Goal: Transaction & Acquisition: Purchase product/service

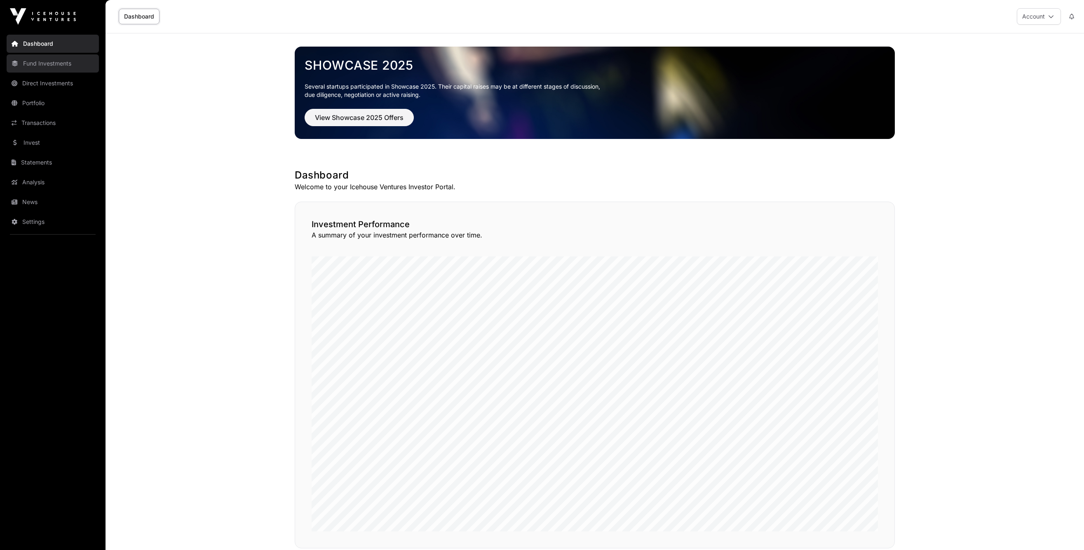
click at [70, 68] on link "Fund Investments" at bounding box center [53, 63] width 92 height 18
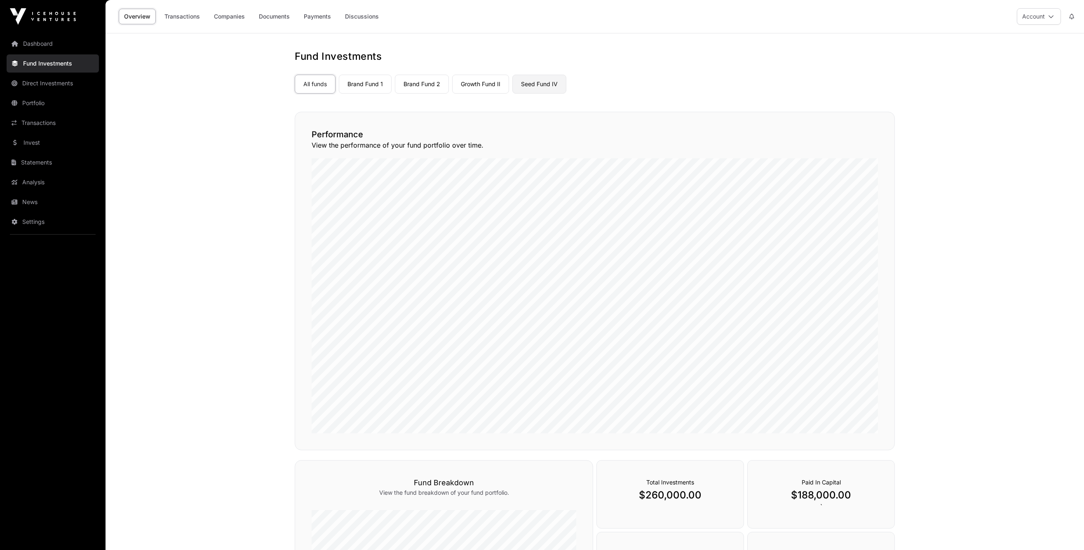
click at [561, 87] on link "Seed Fund IV" at bounding box center [539, 84] width 54 height 19
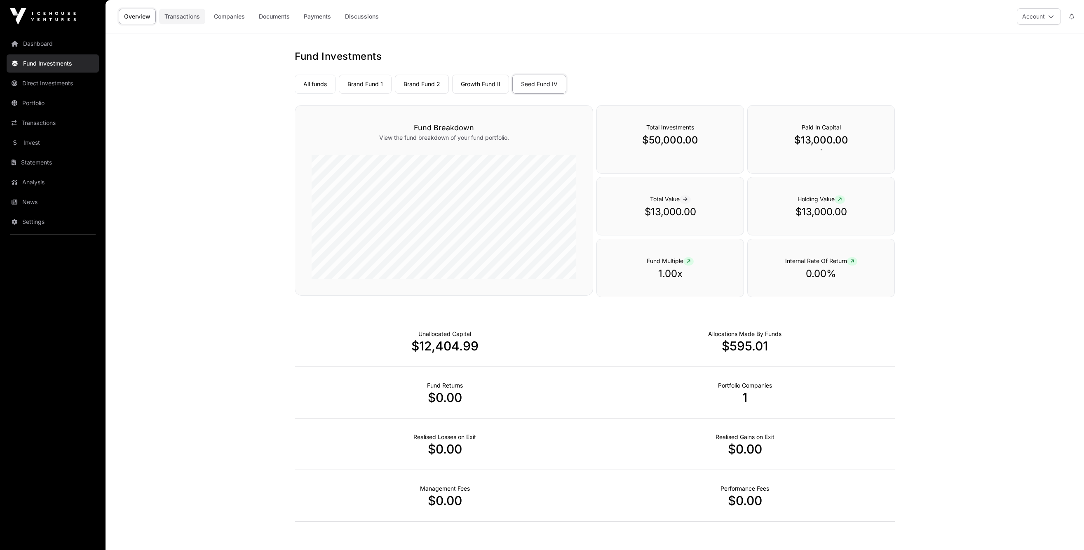
click at [190, 17] on link "Transactions" at bounding box center [182, 17] width 46 height 16
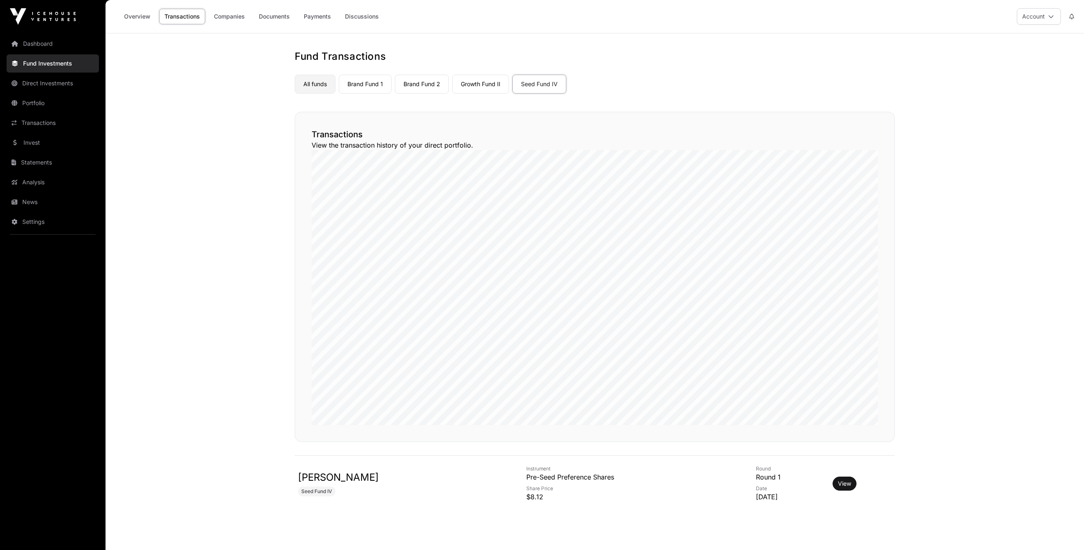
click at [326, 84] on link "All funds" at bounding box center [315, 84] width 41 height 19
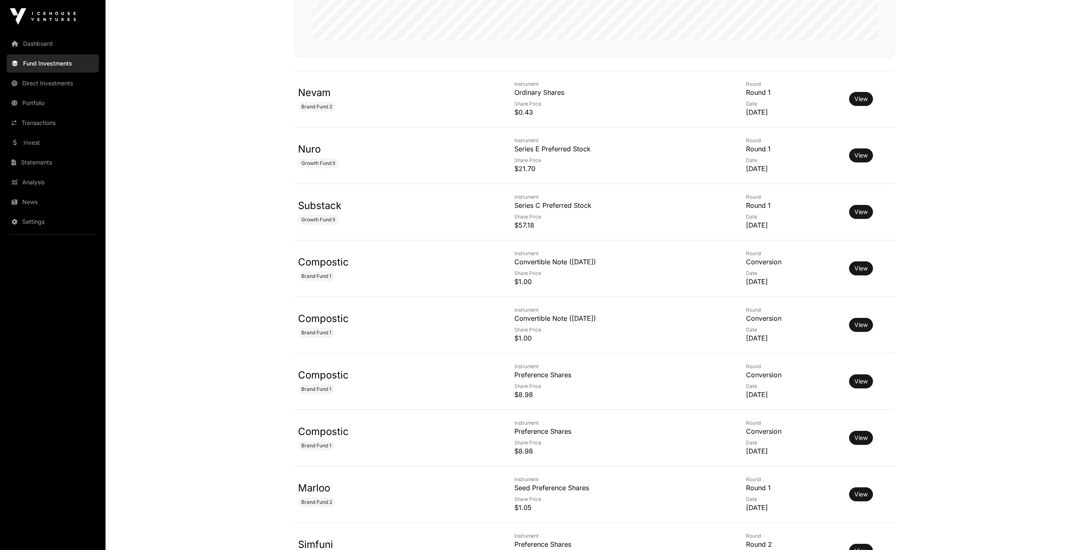
scroll to position [347, 0]
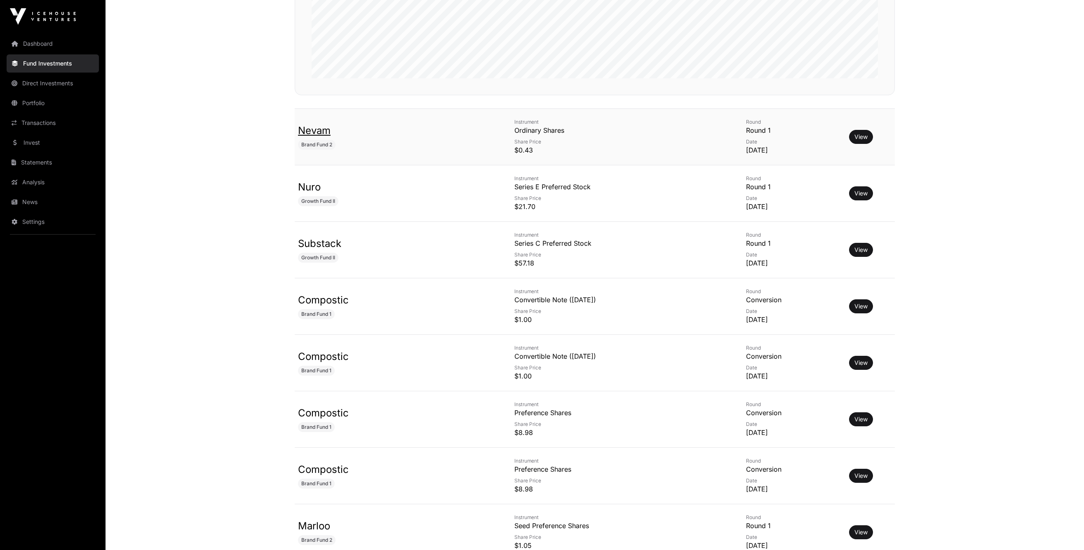
click at [321, 131] on link "Nevam" at bounding box center [314, 130] width 33 height 12
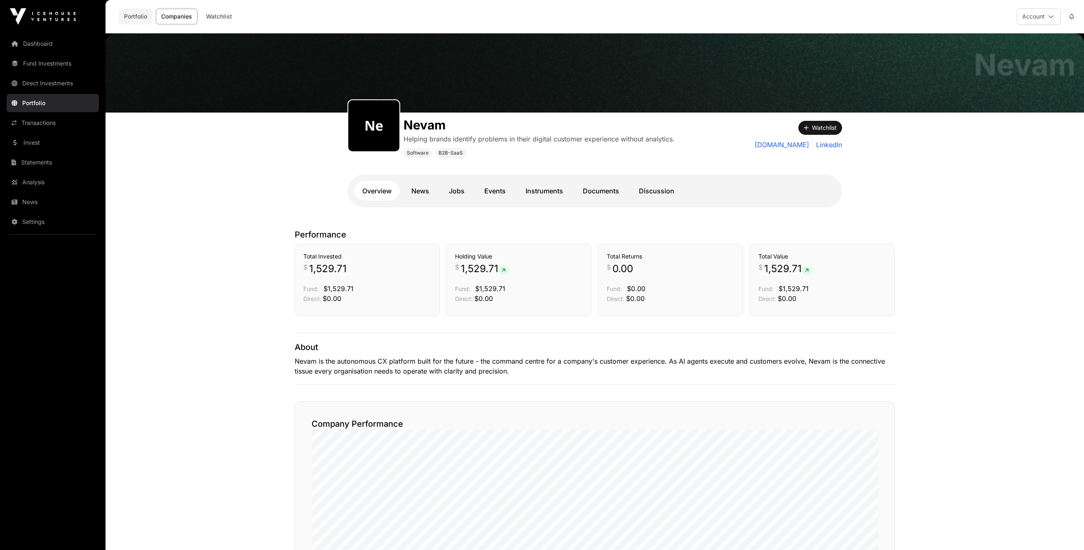
click at [137, 18] on link "Portfolio" at bounding box center [136, 17] width 34 height 16
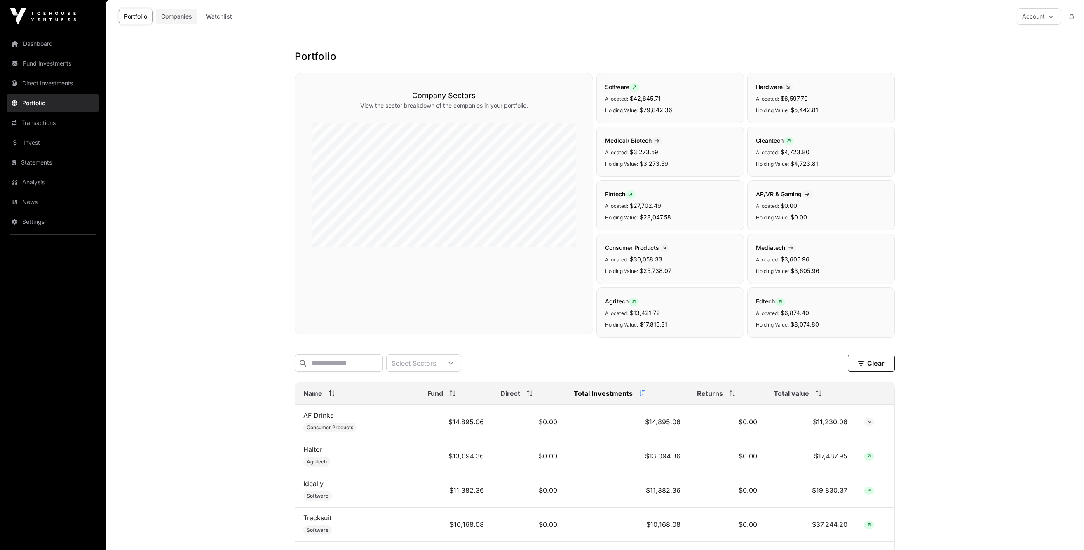
click at [174, 14] on link "Companies" at bounding box center [177, 17] width 42 height 16
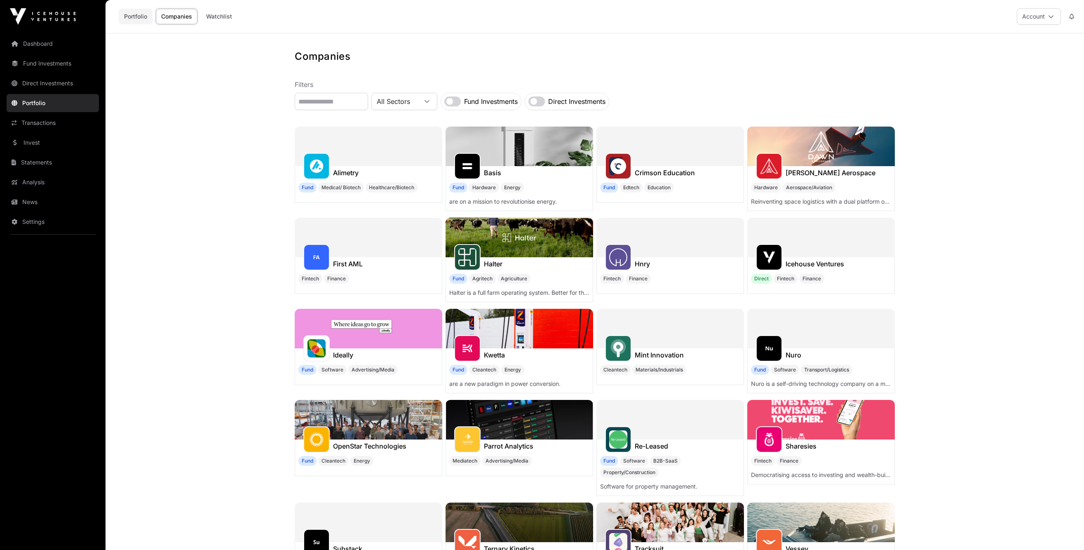
click at [143, 16] on link "Portfolio" at bounding box center [136, 17] width 34 height 16
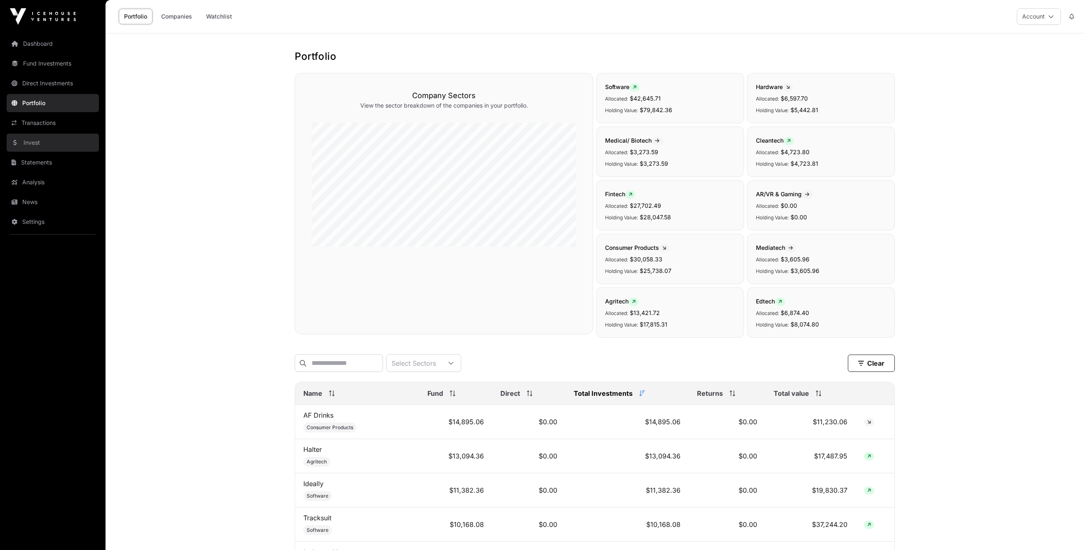
click at [34, 139] on link "Invest" at bounding box center [53, 143] width 92 height 18
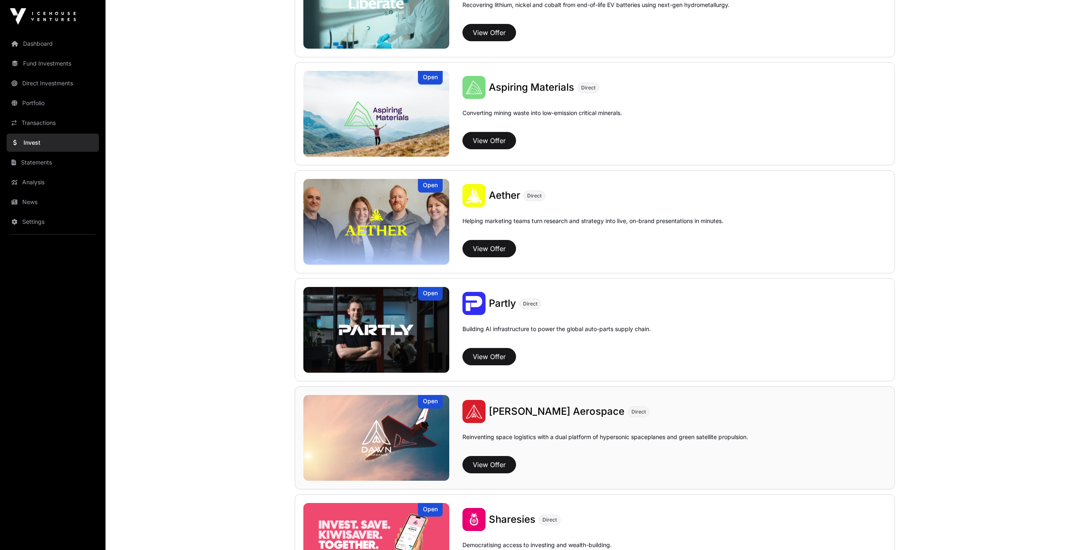
scroll to position [769, 0]
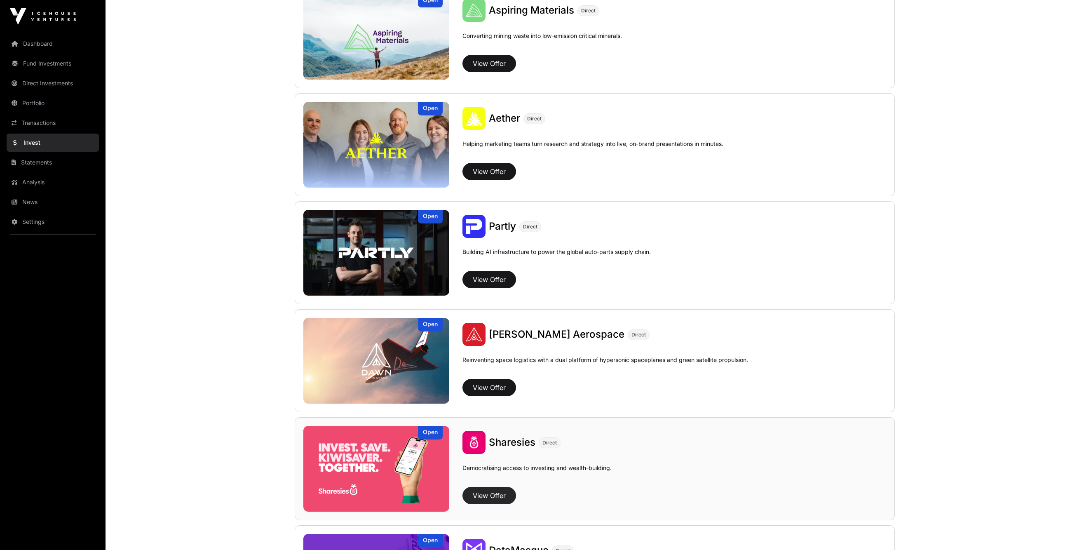
click at [491, 497] on button "View Offer" at bounding box center [489, 495] width 54 height 17
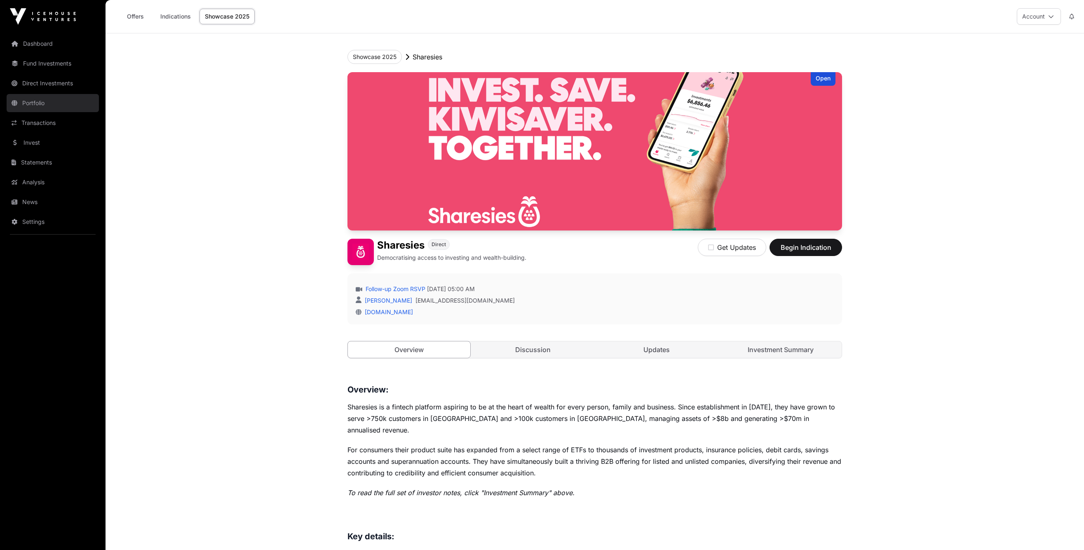
click at [47, 105] on link "Portfolio" at bounding box center [53, 103] width 92 height 18
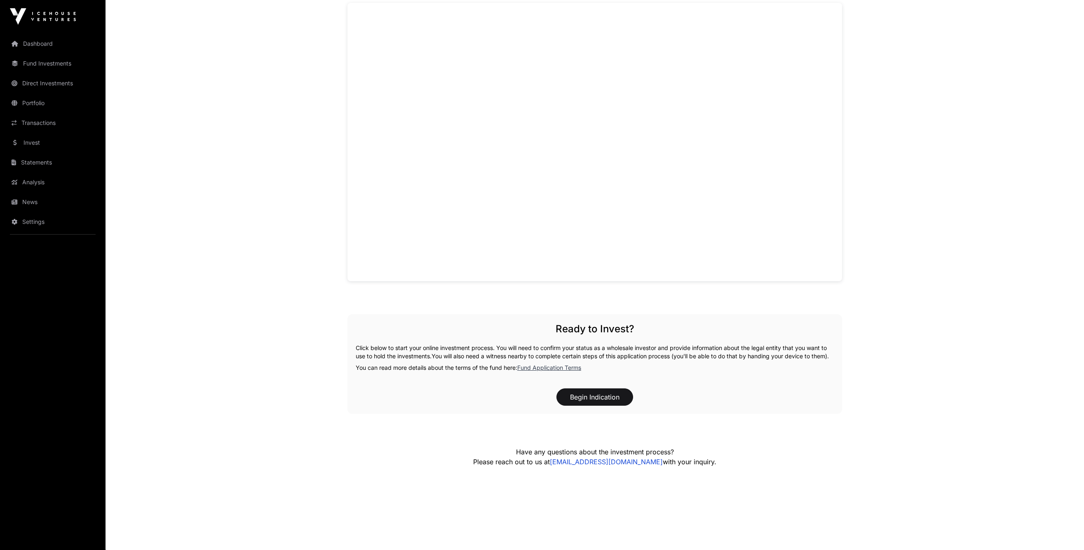
scroll to position [511, 0]
click at [601, 398] on button "Begin Indication" at bounding box center [594, 394] width 77 height 17
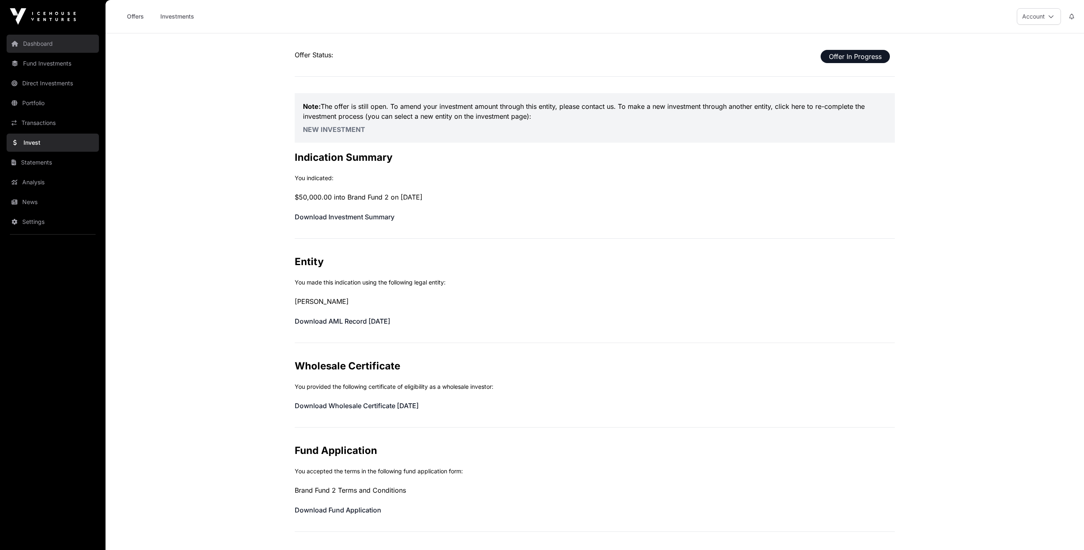
click at [54, 47] on link "Dashboard" at bounding box center [53, 44] width 92 height 18
